Goal: Task Accomplishment & Management: Manage account settings

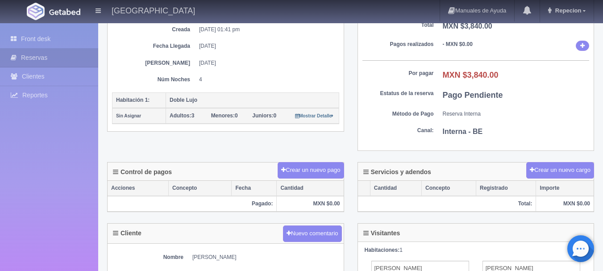
scroll to position [134, 0]
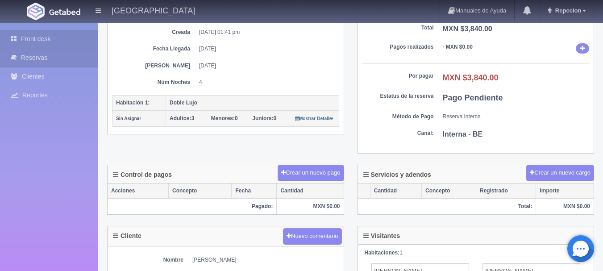
click at [47, 36] on link "Front desk" at bounding box center [49, 39] width 98 height 18
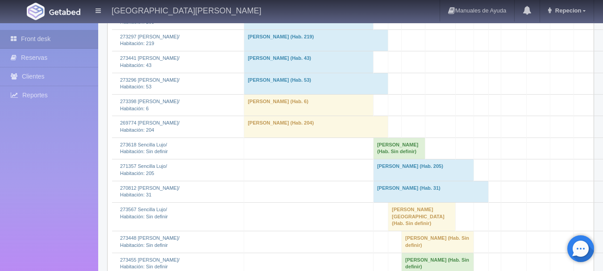
scroll to position [714, 0]
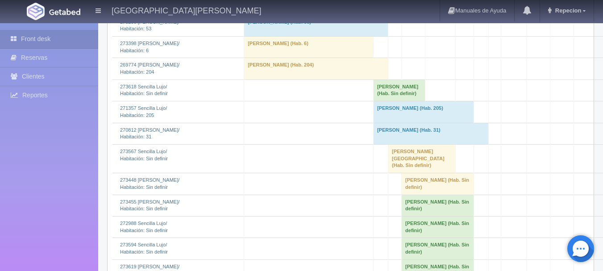
click at [401, 101] on td "Charles Otis (Hab. Sin definir)" at bounding box center [399, 89] width 52 height 21
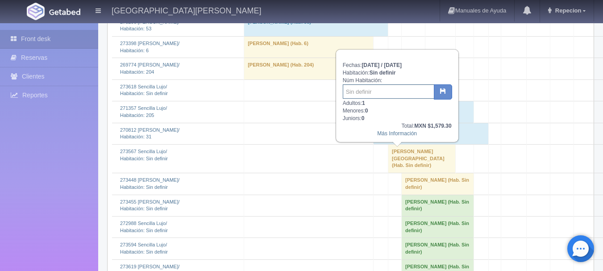
click at [389, 93] on input "text" at bounding box center [388, 91] width 91 height 14
type input "36"
click at [444, 91] on icon "button" at bounding box center [443, 91] width 6 height 6
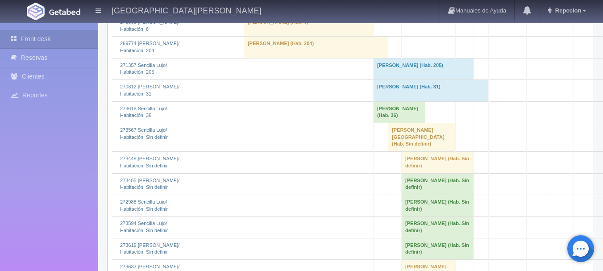
scroll to position [758, 0]
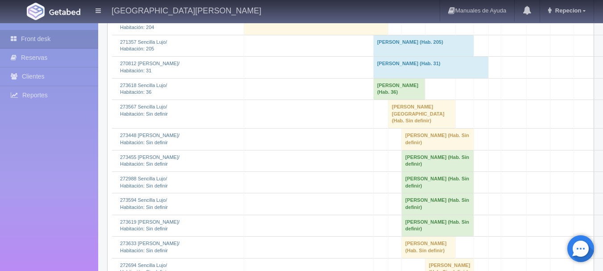
click at [405, 128] on td "[PERSON_NAME][GEOGRAPHIC_DATA] (Hab. Sin definir)" at bounding box center [421, 114] width 67 height 29
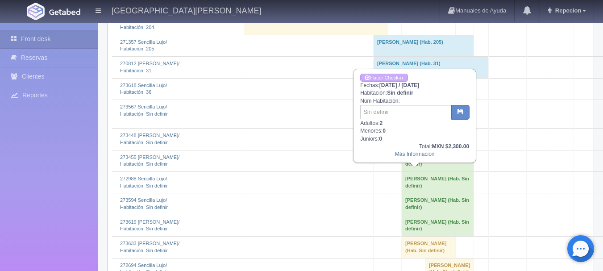
click at [405, 128] on td "[PERSON_NAME][GEOGRAPHIC_DATA] (Hab. Sin definir)" at bounding box center [421, 114] width 67 height 29
click at [403, 128] on td "[PERSON_NAME][GEOGRAPHIC_DATA] (Hab. Sin definir)" at bounding box center [421, 114] width 67 height 29
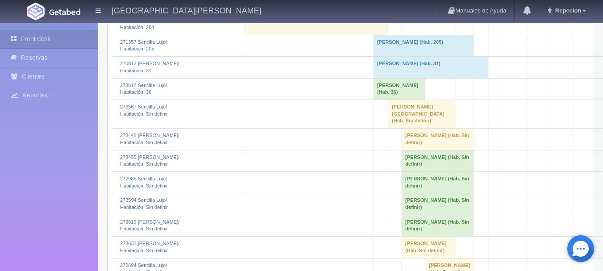
click at [403, 128] on td "[PERSON_NAME][GEOGRAPHIC_DATA] (Hab. Sin definir)" at bounding box center [421, 114] width 67 height 29
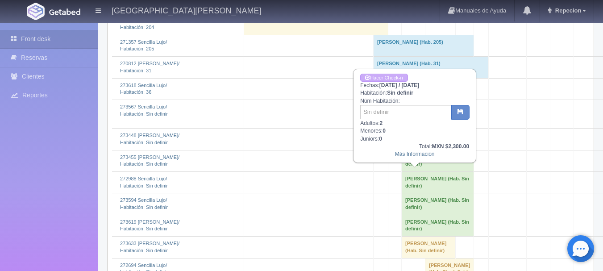
click at [403, 128] on td "[PERSON_NAME][GEOGRAPHIC_DATA] (Hab. Sin definir)" at bounding box center [421, 114] width 67 height 29
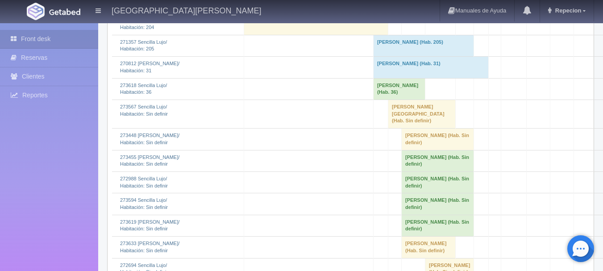
click at [407, 128] on td "[PERSON_NAME][GEOGRAPHIC_DATA] (Hab. Sin definir)" at bounding box center [421, 114] width 67 height 29
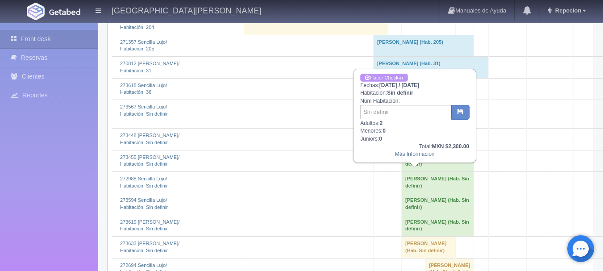
click at [390, 75] on link "Hacer Check-n" at bounding box center [383, 78] width 47 height 8
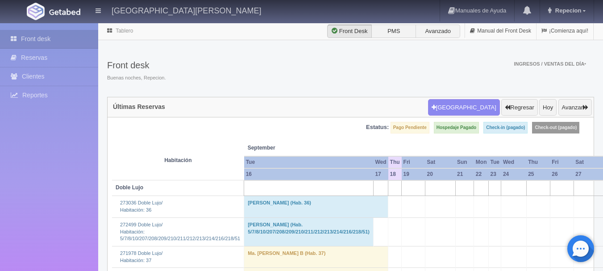
scroll to position [758, 0]
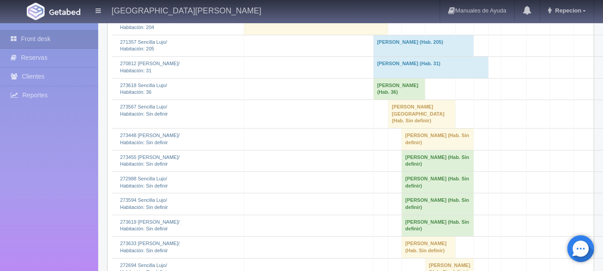
click at [409, 128] on td "[PERSON_NAME][GEOGRAPHIC_DATA] (Hab. Sin definir)" at bounding box center [421, 114] width 67 height 29
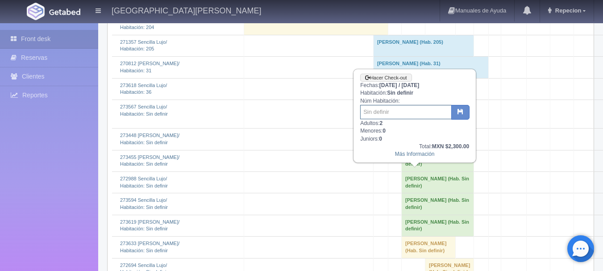
click at [402, 113] on input "text" at bounding box center [405, 112] width 91 height 14
type input "0201"
click at [467, 116] on button "button" at bounding box center [460, 112] width 18 height 15
